Goal: Task Accomplishment & Management: Manage account settings

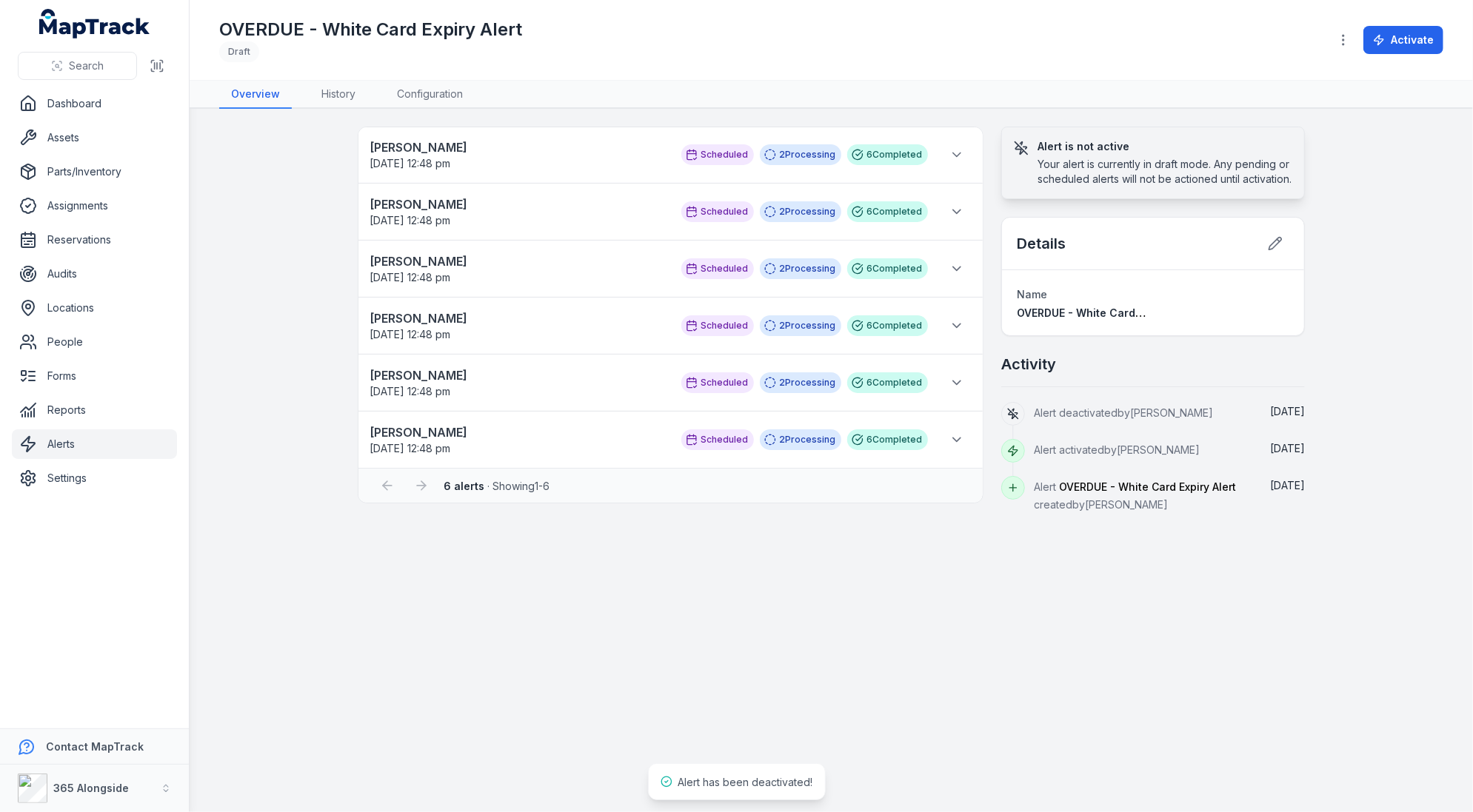
click at [274, 226] on div "[PERSON_NAME] [DATE] 12:48 pm Scheduled 2 Processing 6 Completed Scheduled to r…" at bounding box center [831, 319] width 1137 height 386
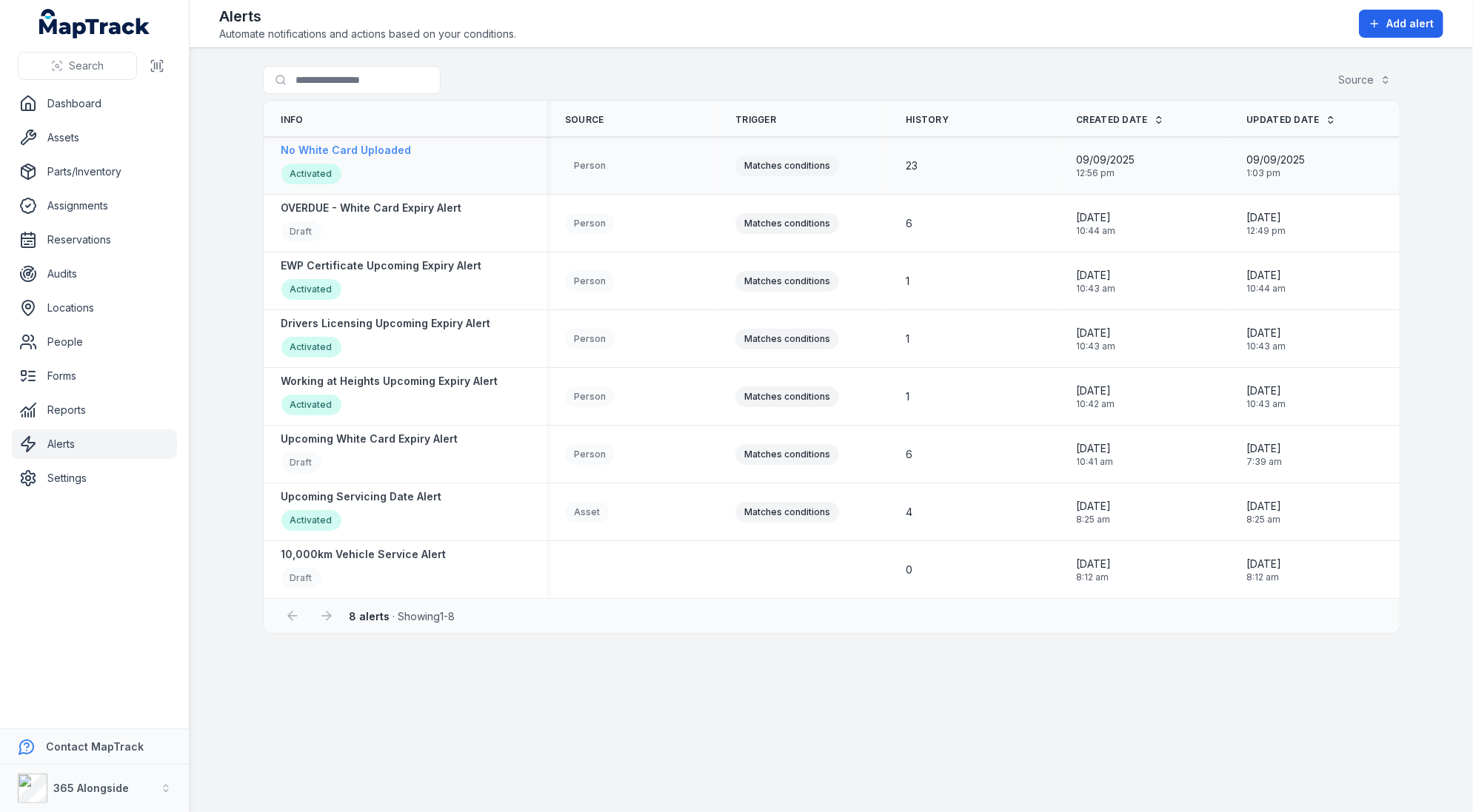
click at [368, 146] on strong "No White Card Uploaded" at bounding box center [347, 150] width 131 height 15
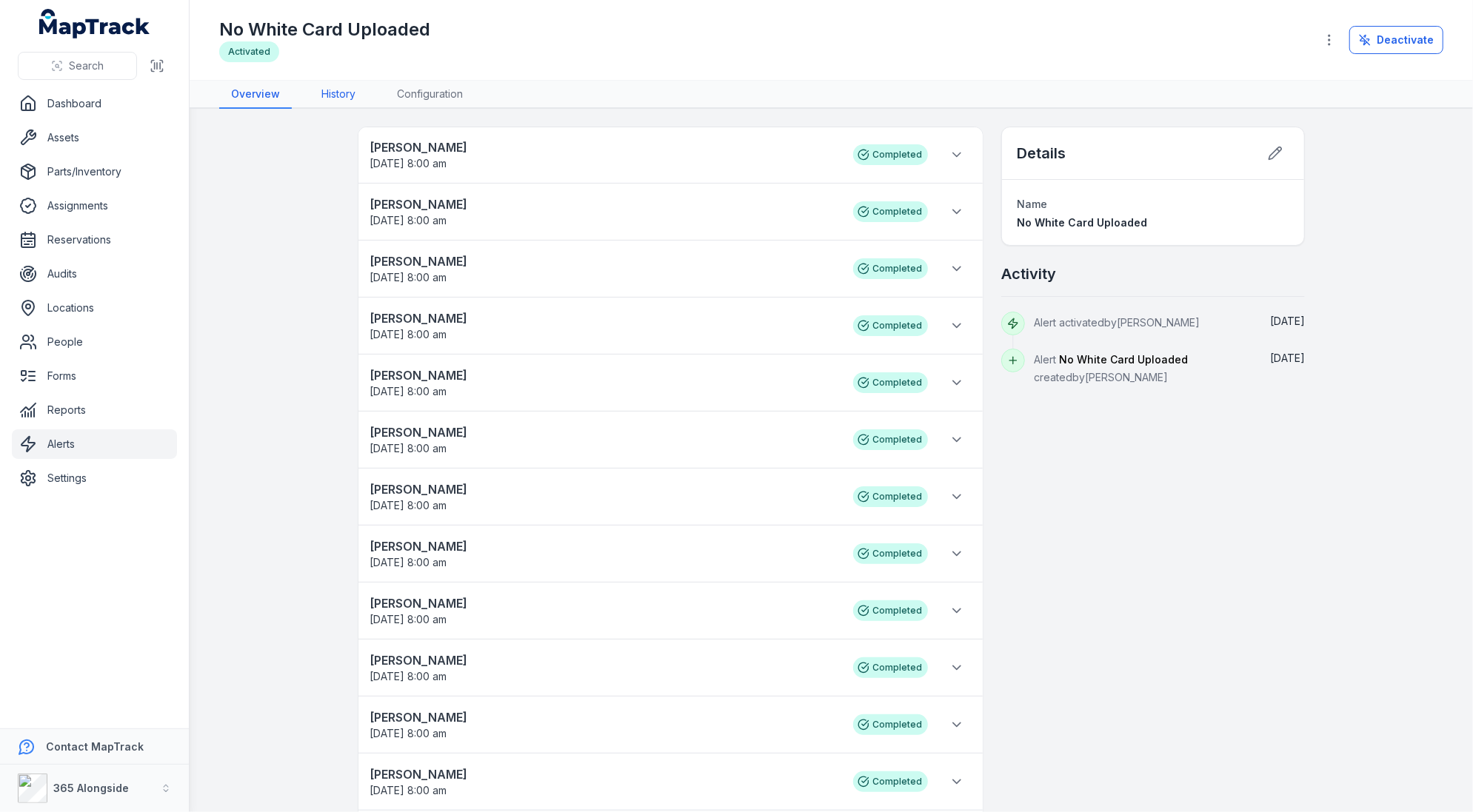
click at [347, 99] on link "History" at bounding box center [339, 94] width 58 height 28
click at [440, 99] on link "Configuration" at bounding box center [430, 94] width 90 height 28
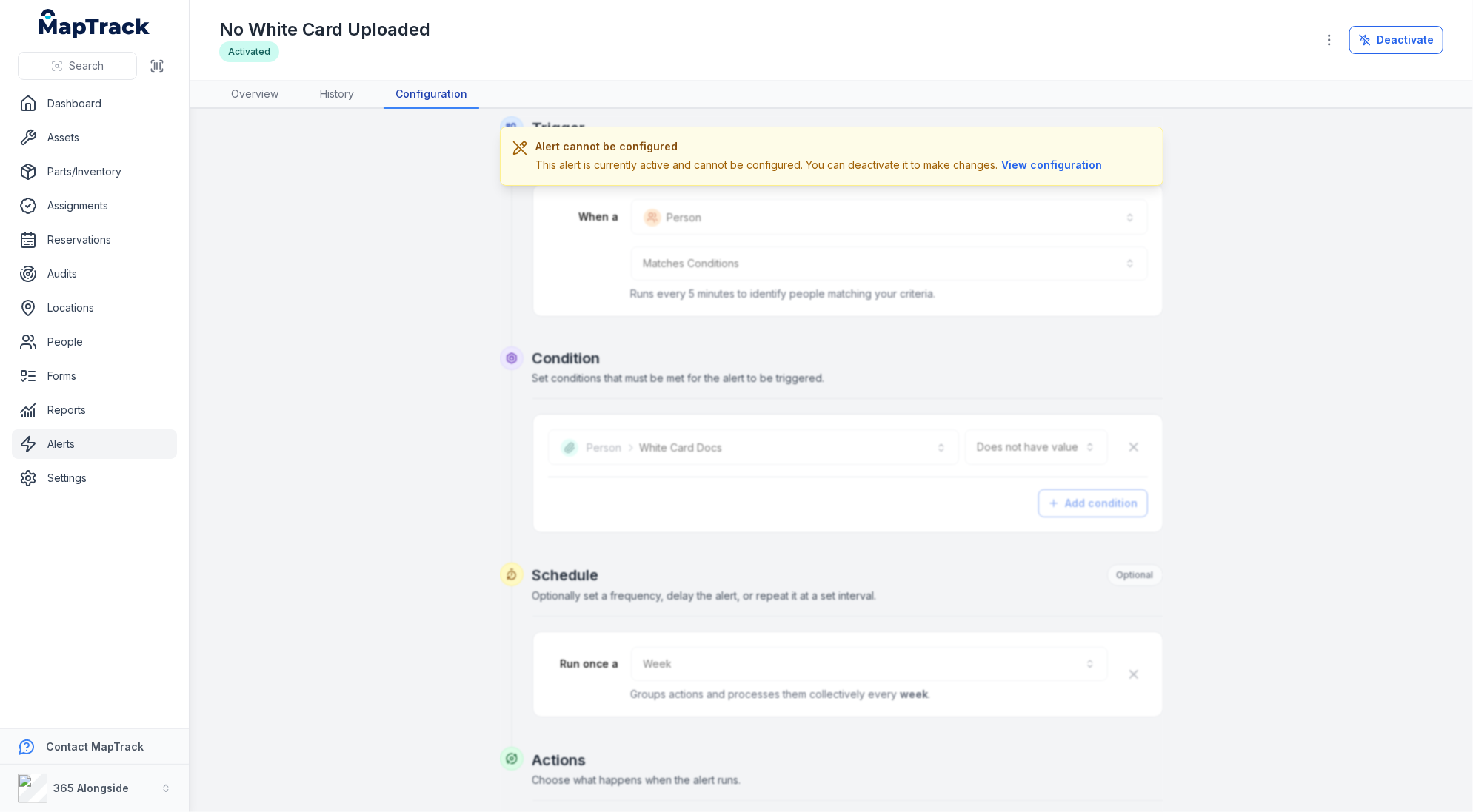
scroll to position [220, 0]
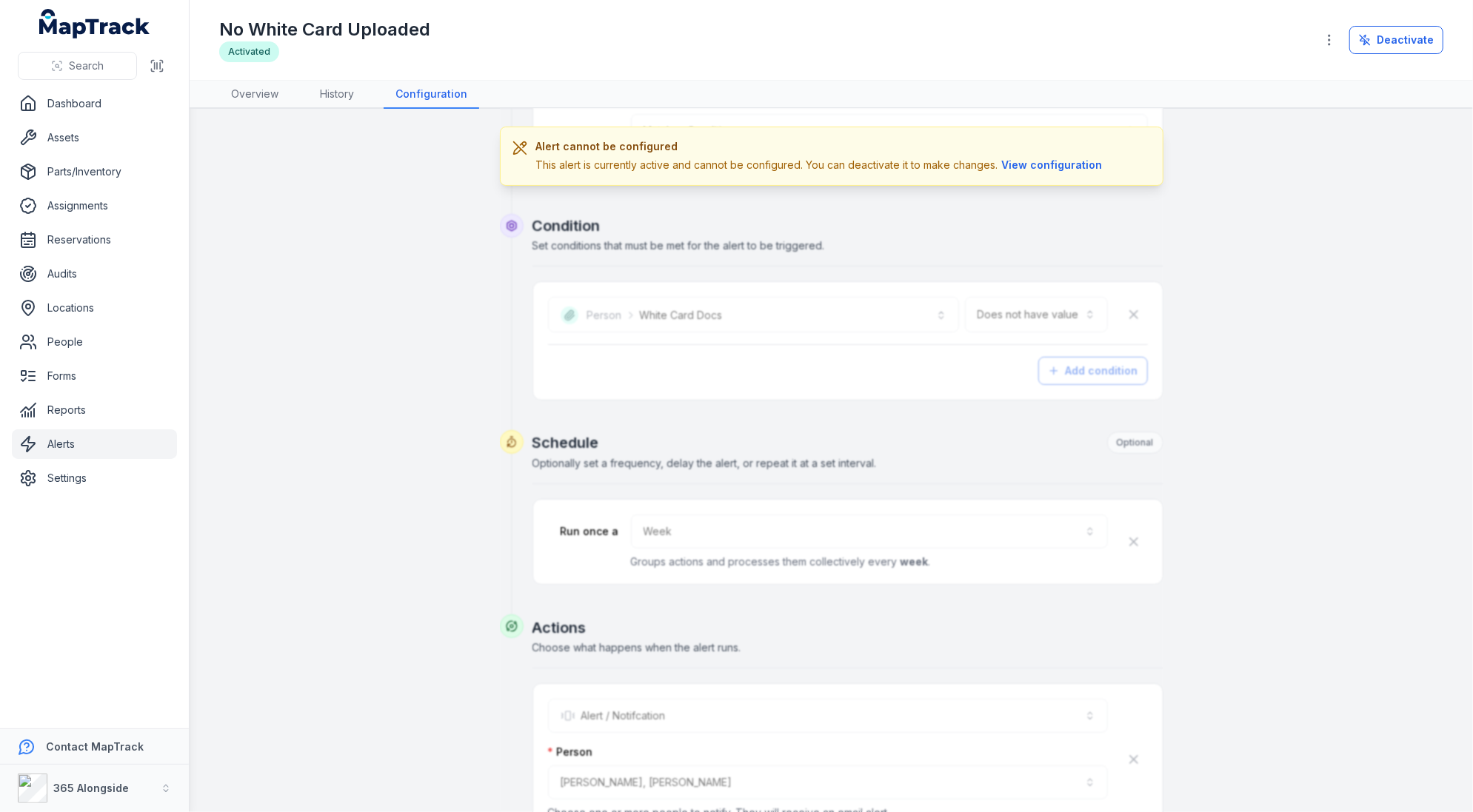
click at [1059, 149] on h3 "Alert cannot be configured" at bounding box center [821, 146] width 570 height 15
click at [1059, 160] on button "View configuration" at bounding box center [1052, 165] width 108 height 16
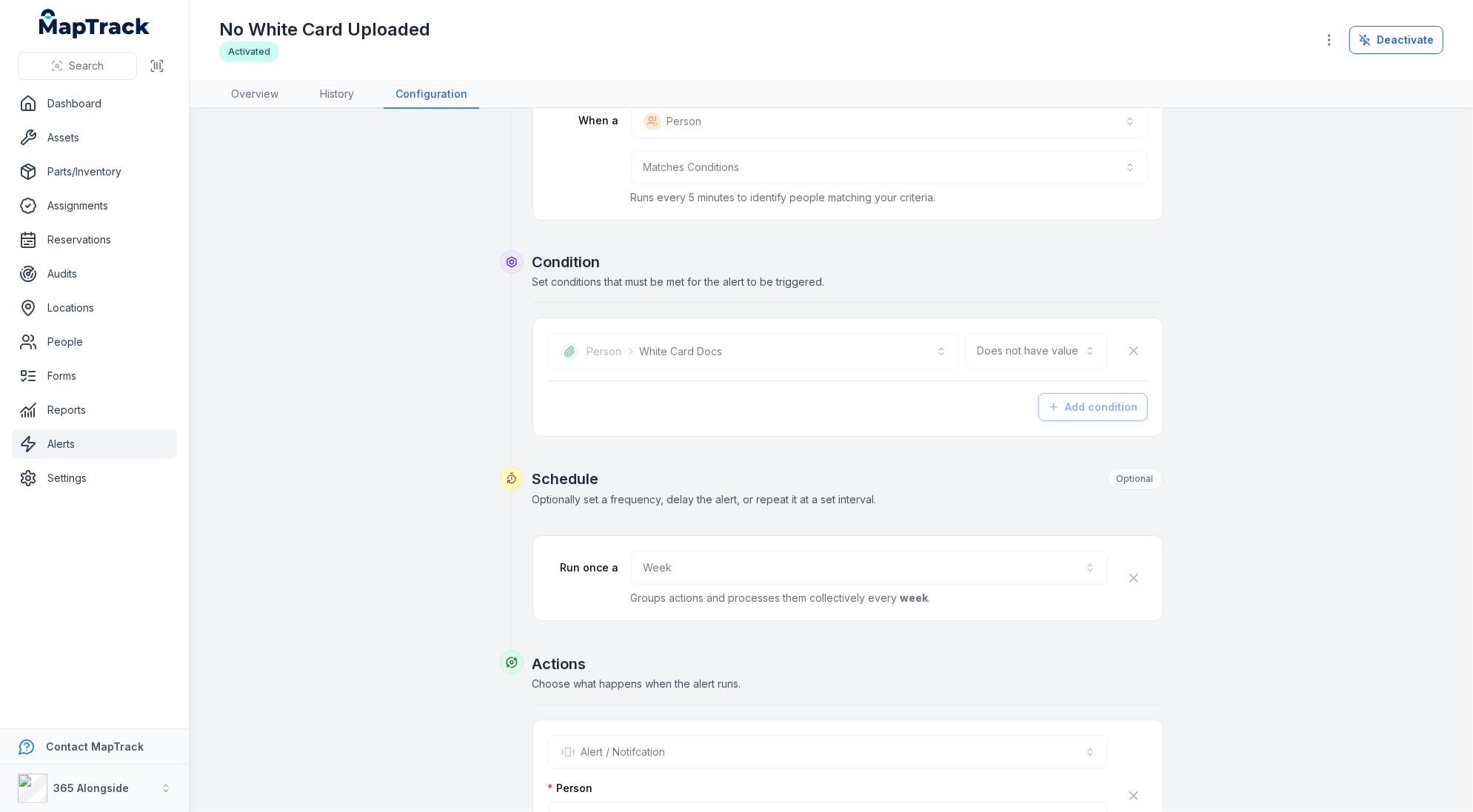
scroll to position [0, 0]
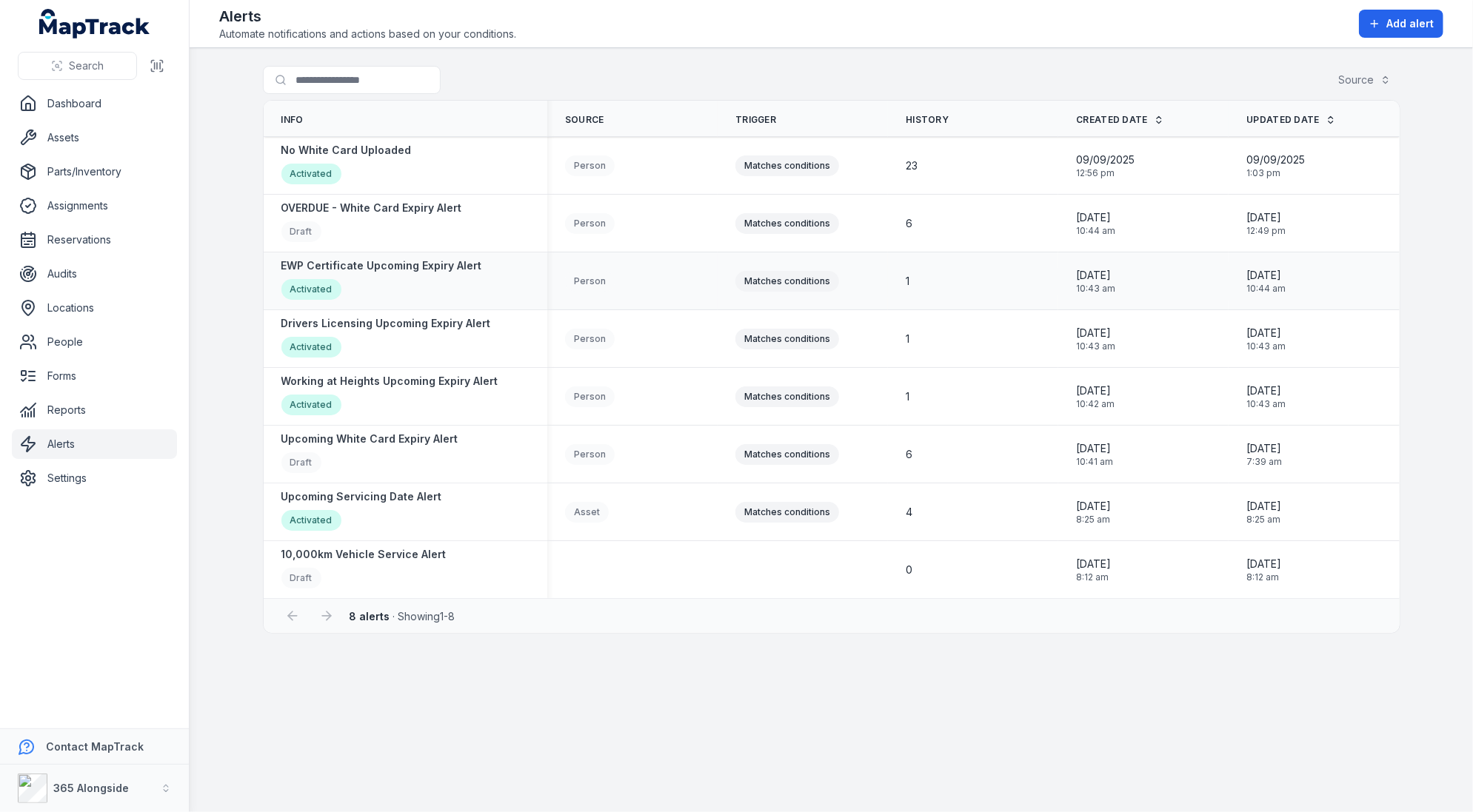
click at [729, 272] on div "Matches conditions" at bounding box center [803, 281] width 170 height 33
click at [106, 141] on link "Assets" at bounding box center [94, 137] width 165 height 30
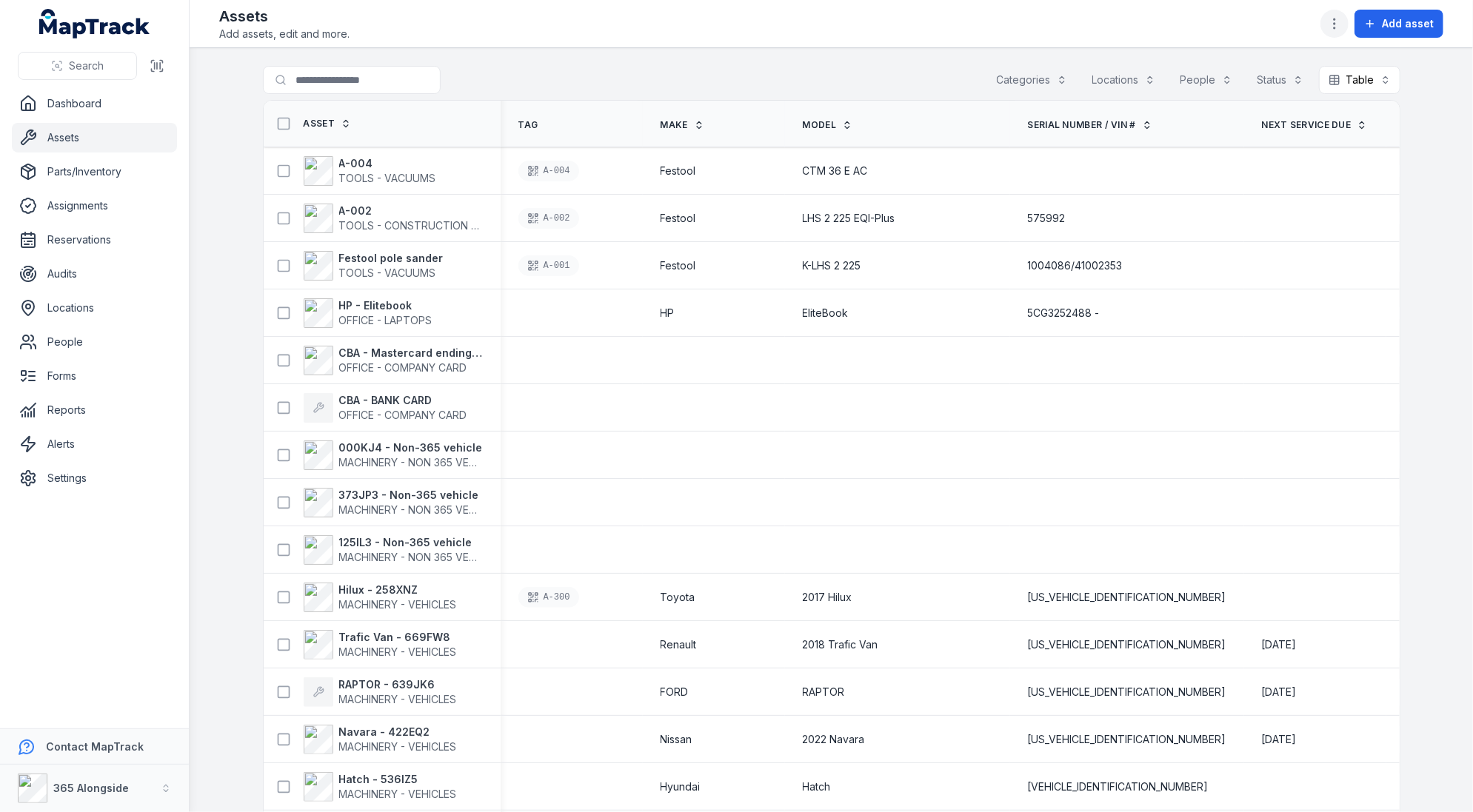
click at [1340, 25] on icon "button" at bounding box center [1335, 24] width 15 height 15
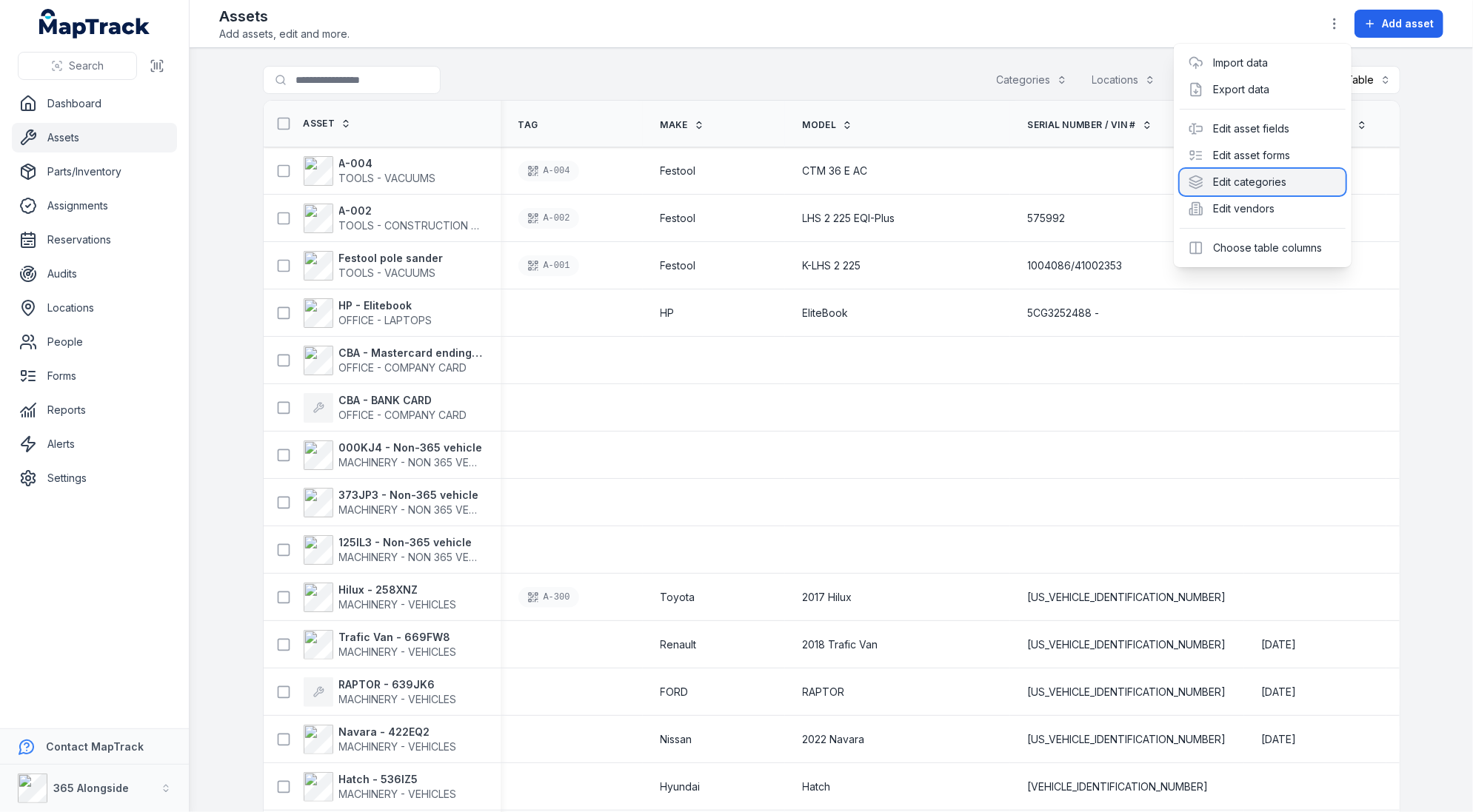
click at [1233, 183] on div "Edit categories" at bounding box center [1263, 181] width 166 height 27
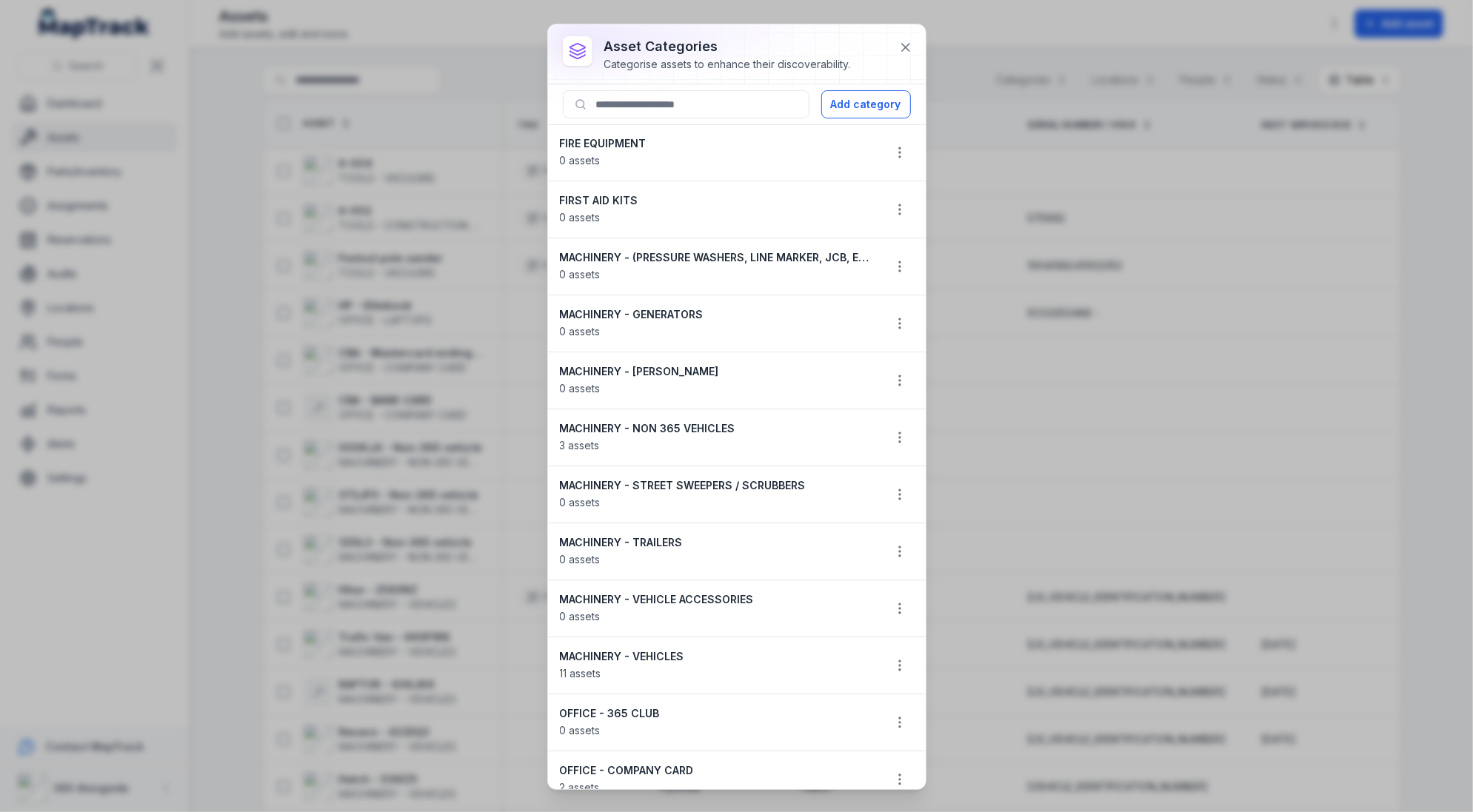
scroll to position [1537, 0]
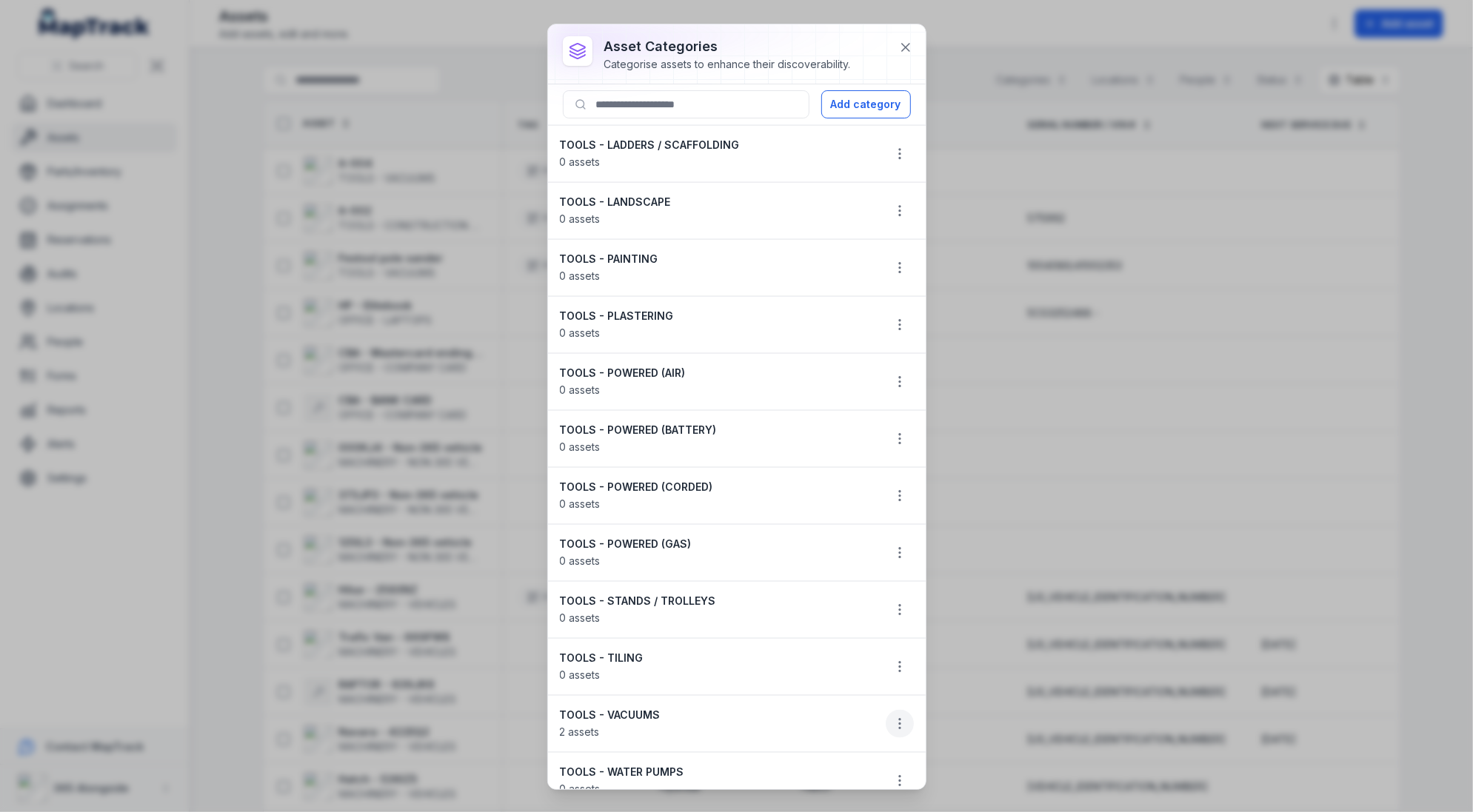
click at [904, 716] on icon "button" at bounding box center [900, 724] width 15 height 15
click at [840, 604] on div "Edit" at bounding box center [825, 599] width 166 height 27
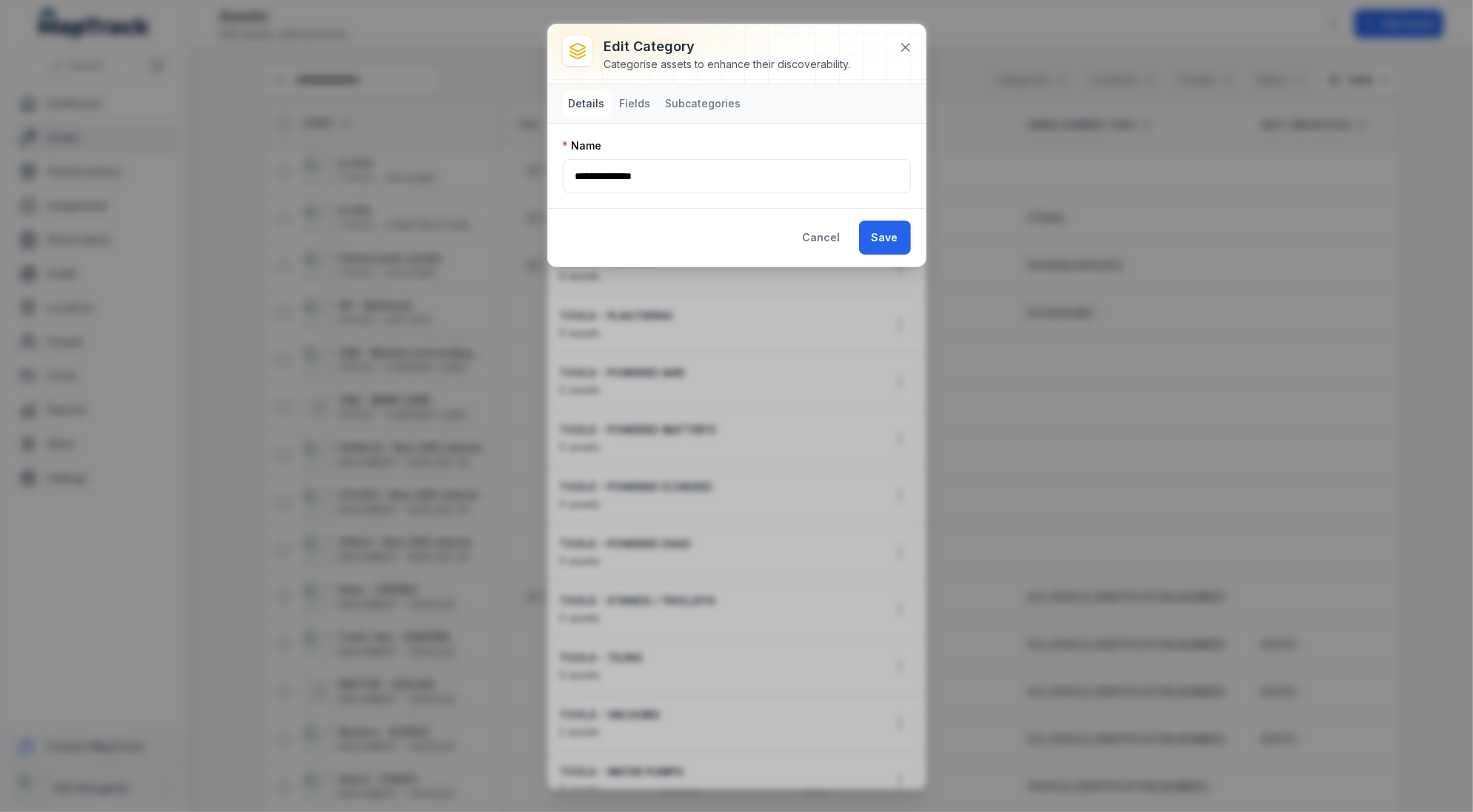
click at [620, 80] on div at bounding box center [736, 54] width 377 height 59
click at [620, 105] on button "Fields" at bounding box center [635, 103] width 43 height 27
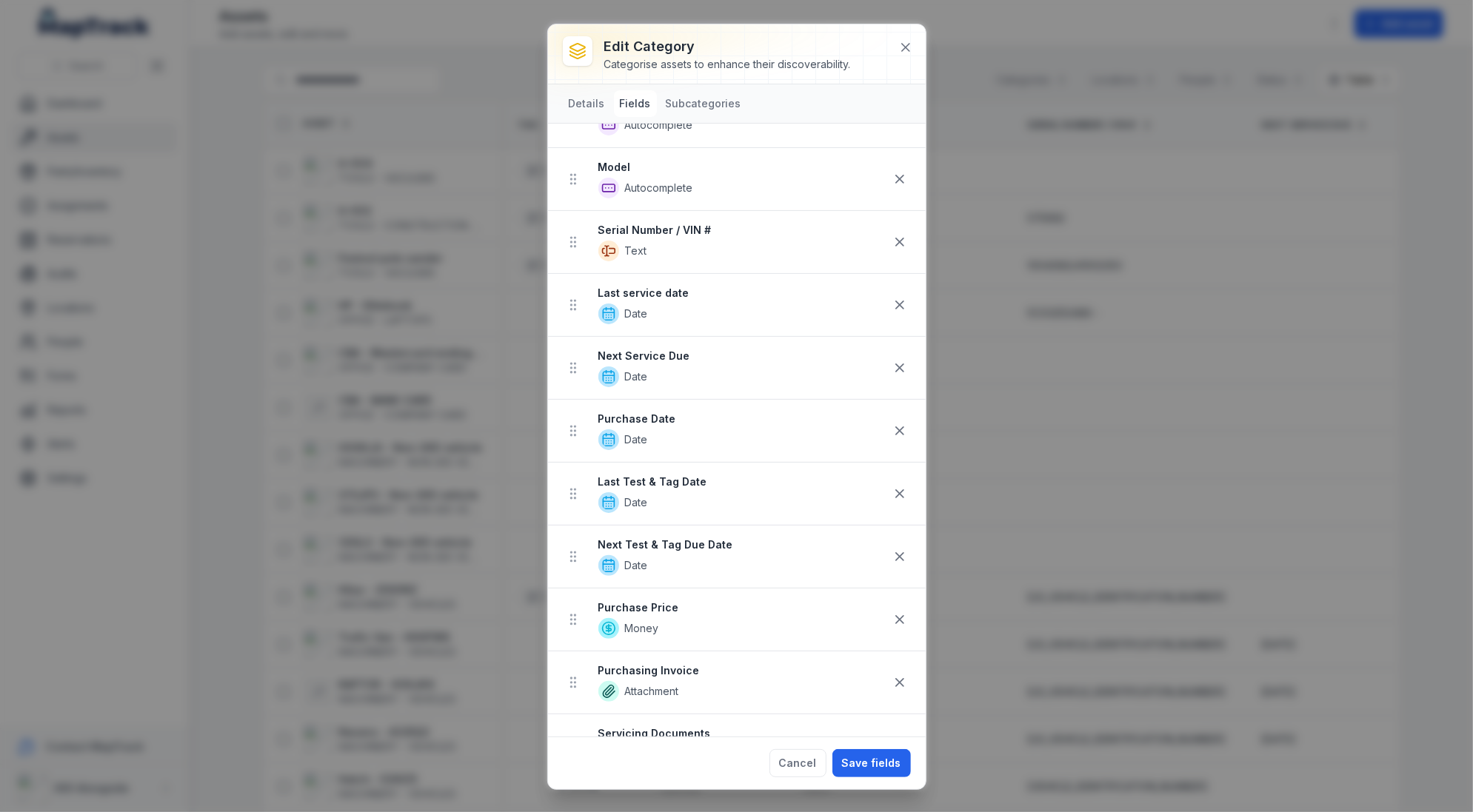
scroll to position [152, 0]
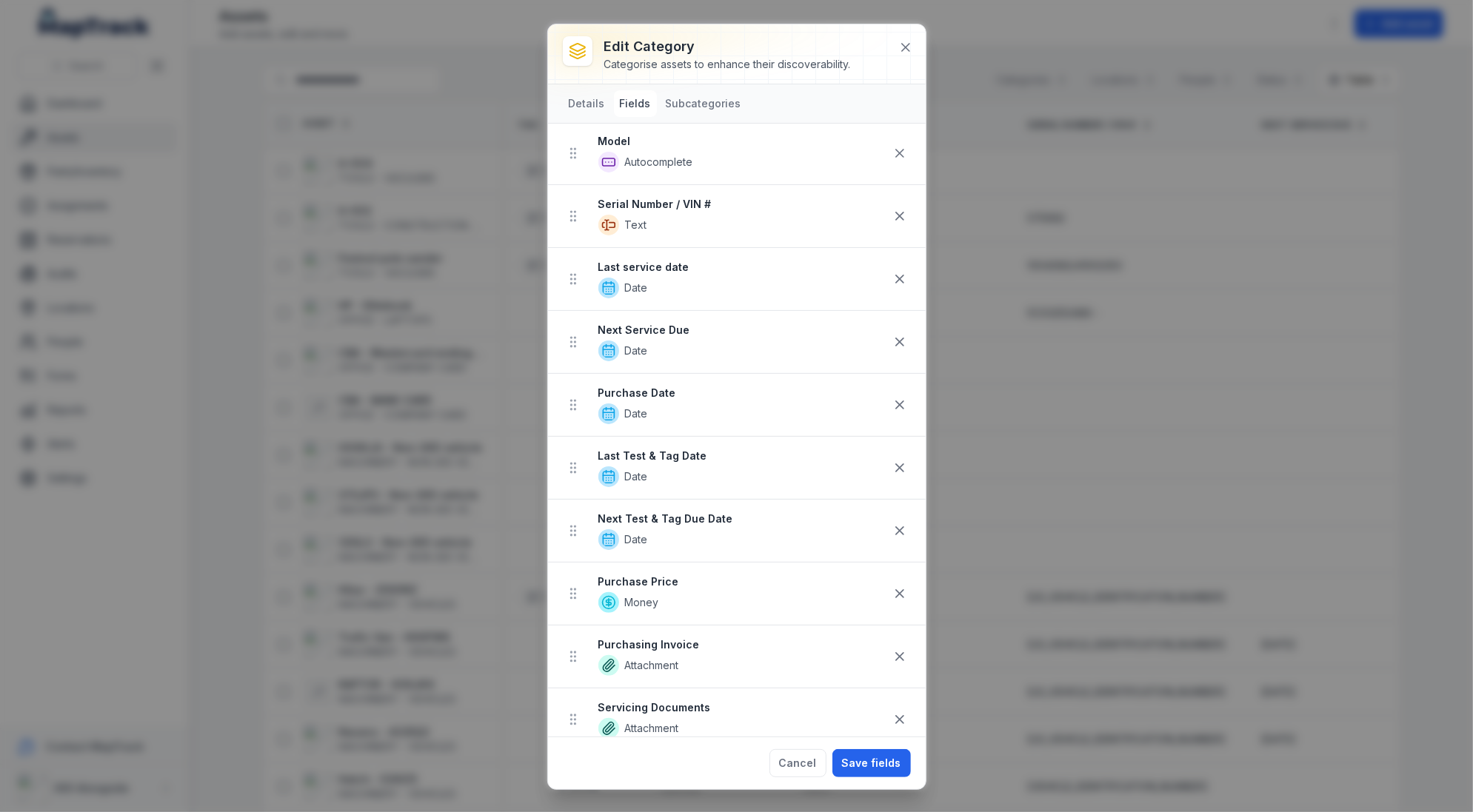
click at [629, 326] on strong "Next Service Due" at bounding box center [742, 330] width 287 height 15
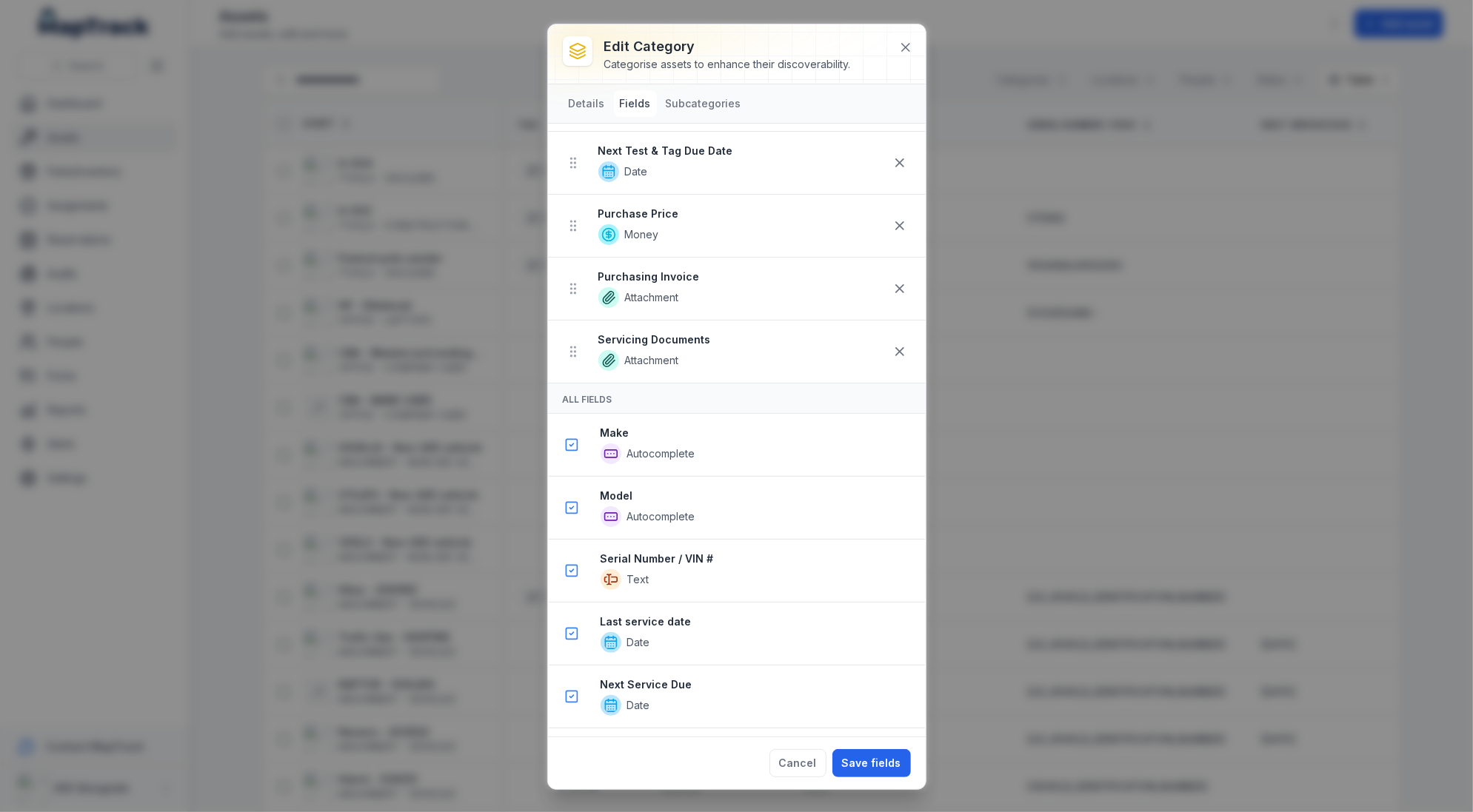
scroll to position [609, 0]
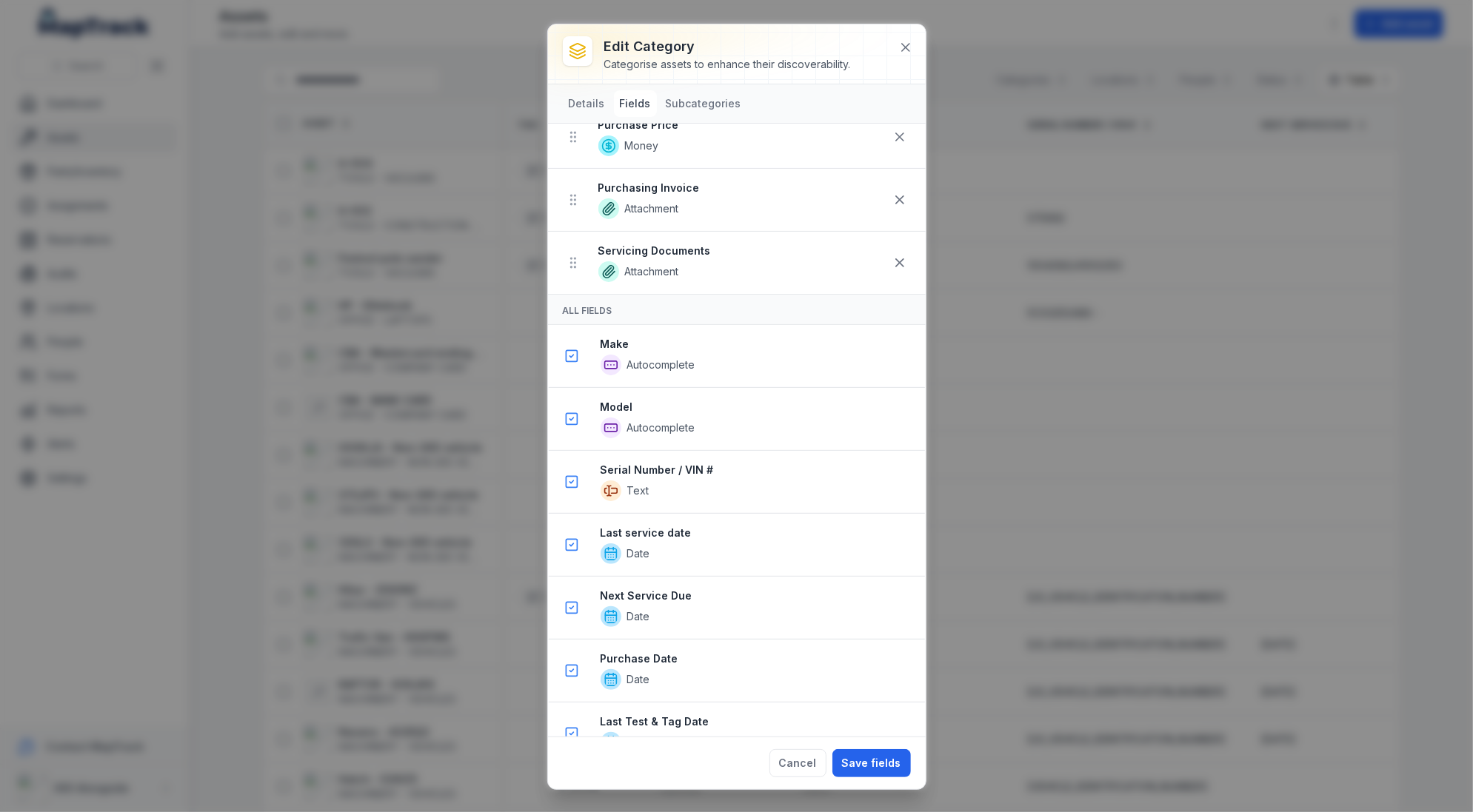
click at [684, 244] on strong "Servicing Documents" at bounding box center [742, 251] width 287 height 15
click at [911, 44] on icon at bounding box center [906, 48] width 15 height 15
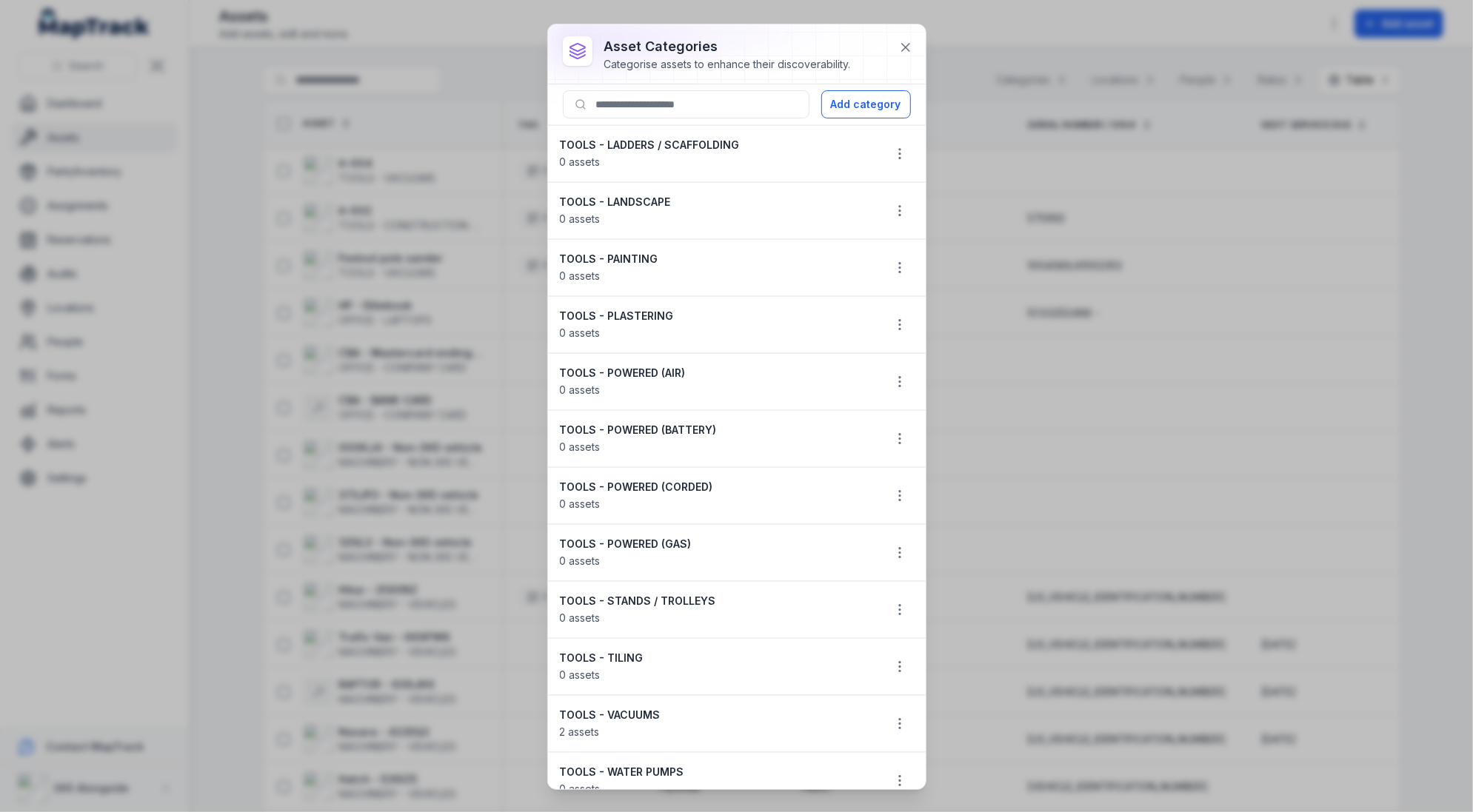
click at [422, 257] on div "asset categories Categorise assets to enhance their discoverability. Add catego…" at bounding box center [736, 406] width 1473 height 812
click at [918, 46] on button at bounding box center [905, 47] width 28 height 28
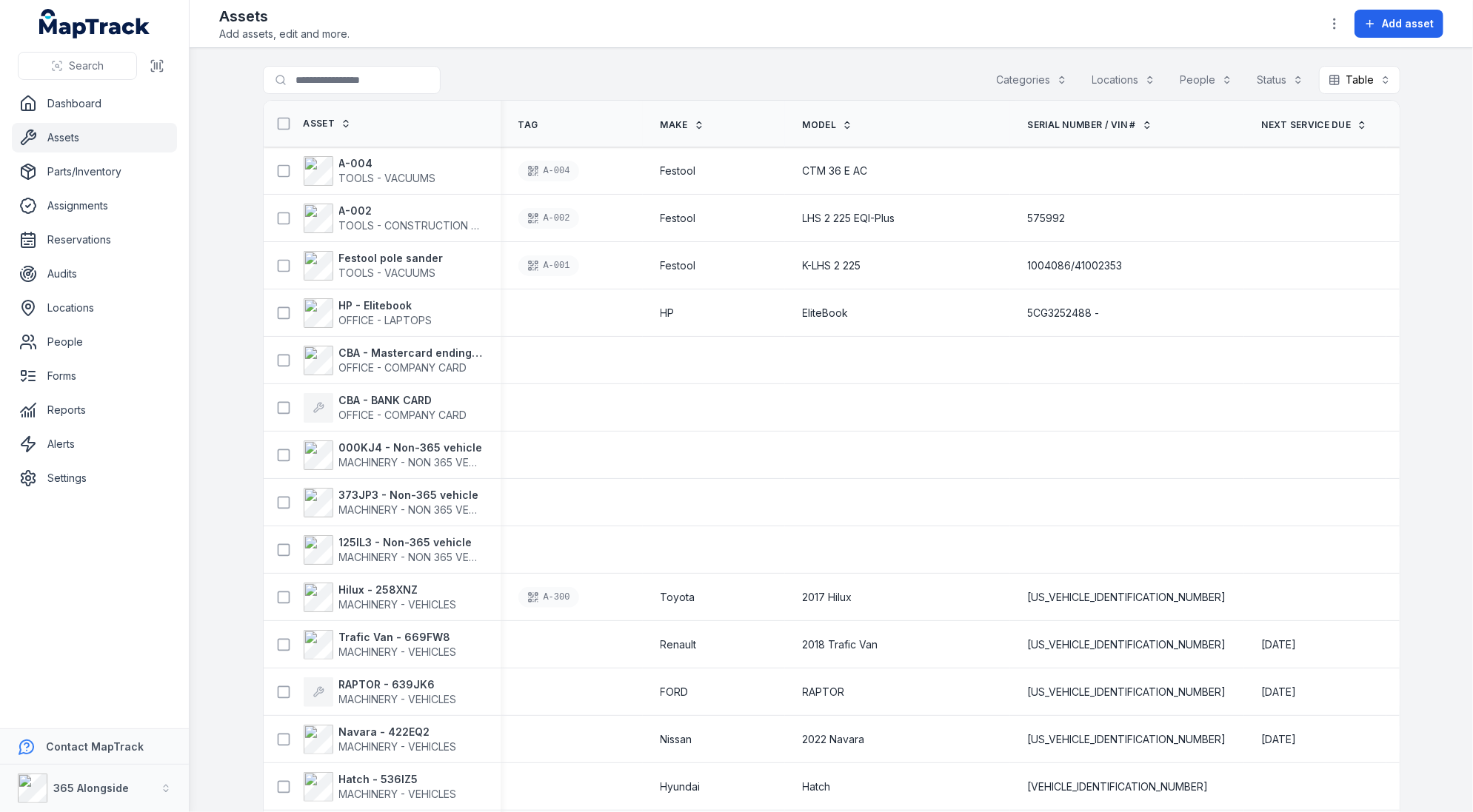
click at [110, 496] on nav "Dashboard Assets Parts/Inventory Assignments Reservations Audits Locations Peop…" at bounding box center [94, 408] width 189 height 640
click at [110, 481] on link "Settings" at bounding box center [94, 477] width 165 height 30
